Goal: Obtain resource: Download file/media

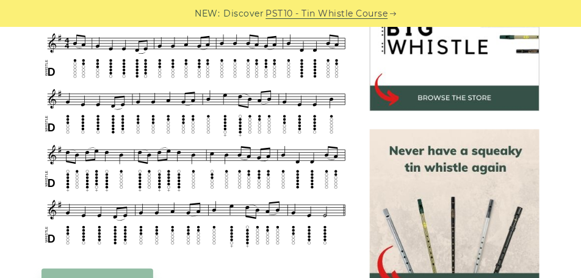
scroll to position [397, 0]
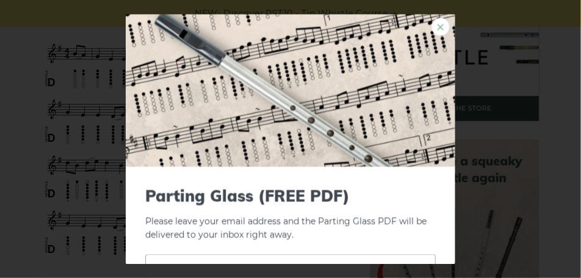
click at [438, 29] on link "×" at bounding box center [441, 27] width 18 height 18
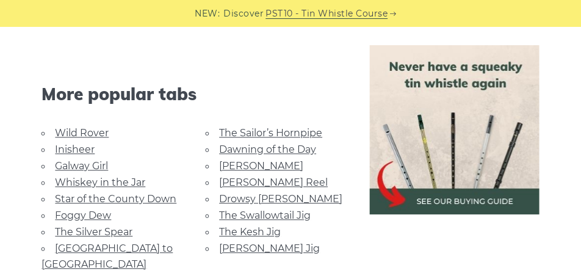
scroll to position [702, 0]
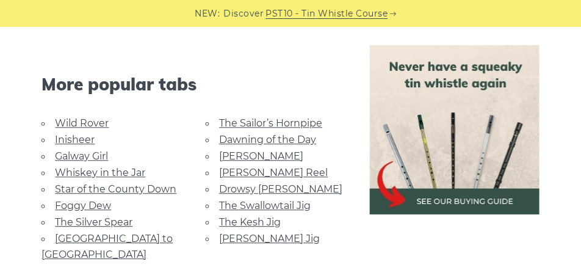
click at [247, 220] on link "The Kesh Jig" at bounding box center [250, 222] width 62 height 12
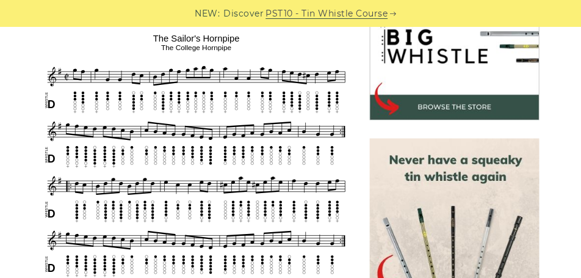
scroll to position [397, 0]
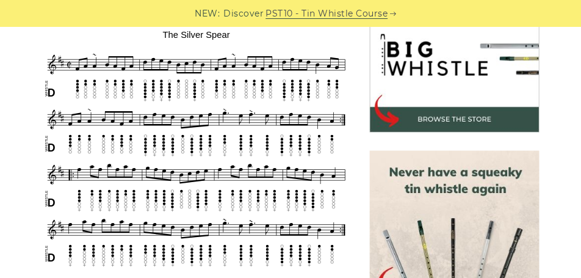
scroll to position [397, 0]
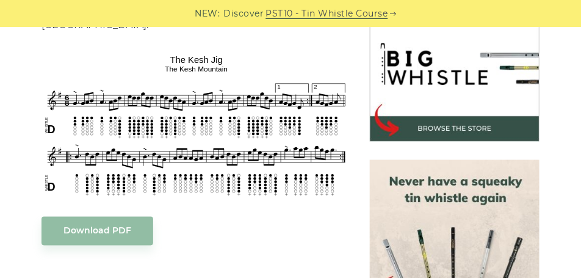
scroll to position [366, 0]
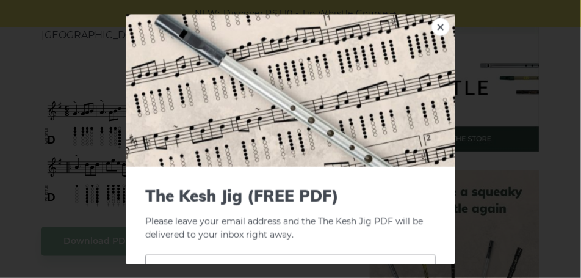
drag, startPoint x: 228, startPoint y: 50, endPoint x: 420, endPoint y: 28, distance: 193.0
click at [440, 31] on link "×" at bounding box center [441, 27] width 18 height 18
drag, startPoint x: 225, startPoint y: 53, endPoint x: 182, endPoint y: 56, distance: 43.5
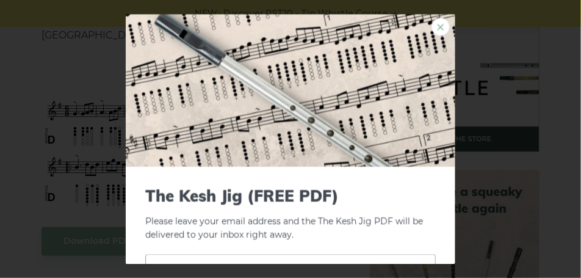
click at [440, 26] on link "×" at bounding box center [441, 27] width 18 height 18
drag, startPoint x: 222, startPoint y: 54, endPoint x: 201, endPoint y: 55, distance: 20.8
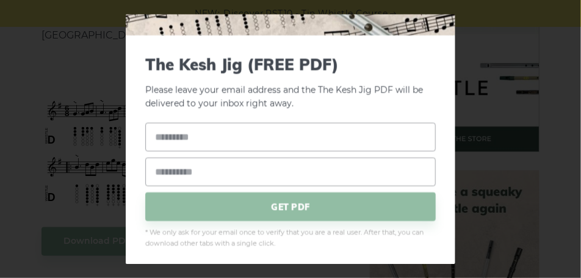
scroll to position [136, 0]
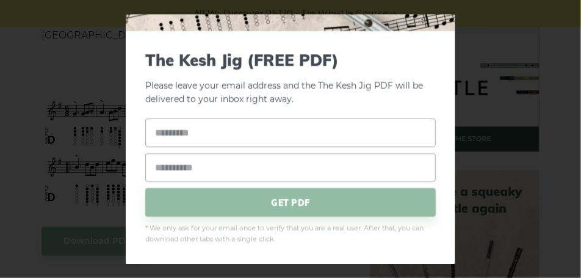
click at [401, 48] on div "The Kesh Jig (FREE PDF) Please leave your email address and the The Kesh Jig PD…" at bounding box center [291, 147] width 330 height 233
click at [484, 51] on div "× The Kesh Jig (FREE PDF) Please leave your email address and the The Kesh Jig …" at bounding box center [290, 139] width 581 height 278
drag, startPoint x: 169, startPoint y: 145, endPoint x: 71, endPoint y: 131, distance: 98.0
click at [150, 137] on div "GET PDF" at bounding box center [290, 167] width 291 height 98
click at [69, 130] on div "× The Kesh Jig (FREE PDF) Please leave your email address and the The Kesh Jig …" at bounding box center [290, 139] width 581 height 278
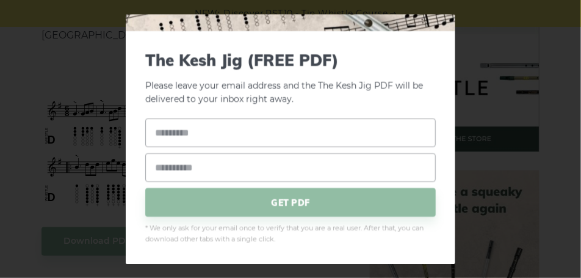
click at [80, 98] on div "× The Kesh Jig (FREE PDF) Please leave your email address and the The Kesh Jig …" at bounding box center [290, 139] width 581 height 278
drag, startPoint x: 80, startPoint y: 97, endPoint x: 275, endPoint y: 80, distance: 195.5
click at [85, 94] on div "× The Kesh Jig (FREE PDF) Please leave your email address and the The Kesh Jig …" at bounding box center [290, 139] width 581 height 278
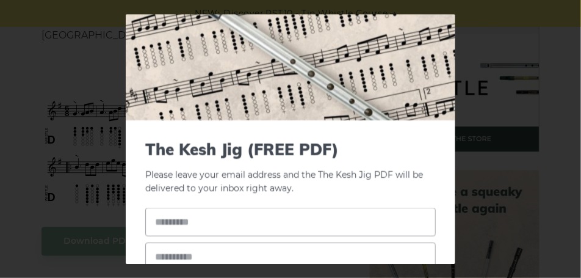
scroll to position [0, 0]
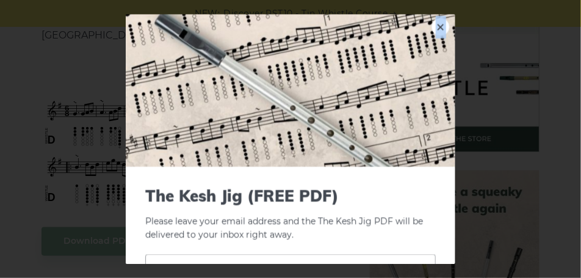
click at [436, 27] on link "×" at bounding box center [441, 27] width 18 height 18
drag, startPoint x: 208, startPoint y: 176, endPoint x: 121, endPoint y: 193, distance: 88.3
click at [121, 193] on div "× The Kesh Jig (FREE PDF) Please leave your email address and the The Kesh Jig …" at bounding box center [290, 139] width 581 height 278
drag, startPoint x: 440, startPoint y: 24, endPoint x: 405, endPoint y: 32, distance: 36.4
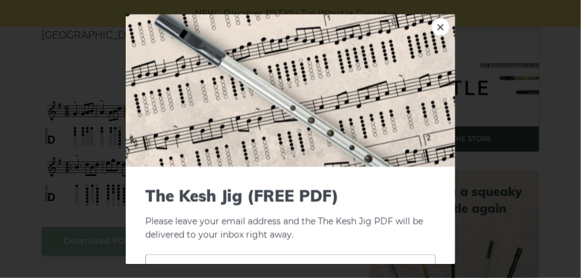
click at [440, 24] on link "×" at bounding box center [441, 27] width 18 height 18
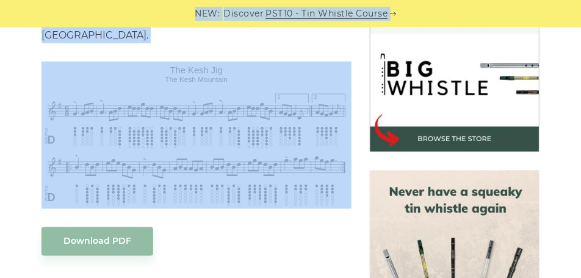
drag, startPoint x: 126, startPoint y: 18, endPoint x: 232, endPoint y: 63, distance: 114.9
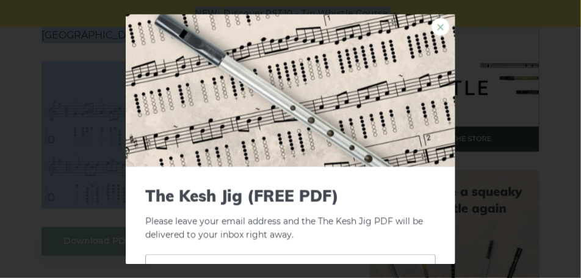
click at [440, 28] on link "×" at bounding box center [441, 27] width 18 height 18
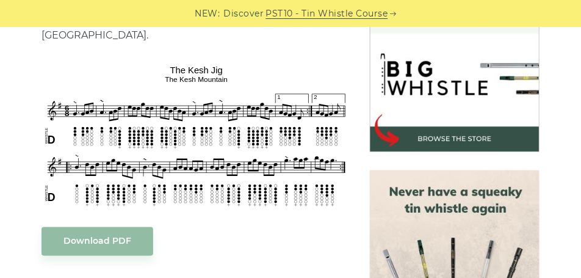
click at [366, 206] on div at bounding box center [454, 254] width 187 height 169
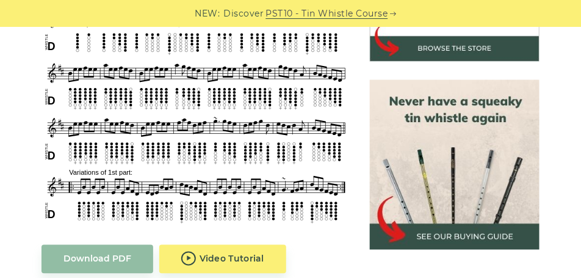
scroll to position [427, 0]
